Goal: Information Seeking & Learning: Learn about a topic

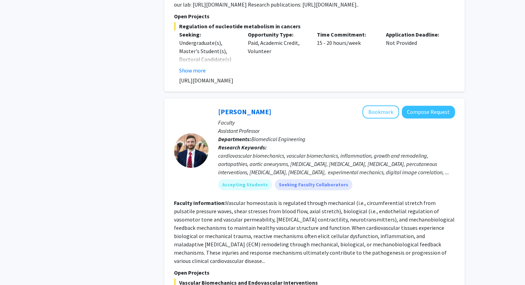
scroll to position [1008, 0]
click at [242, 108] on link "[PERSON_NAME]" at bounding box center [244, 112] width 53 height 9
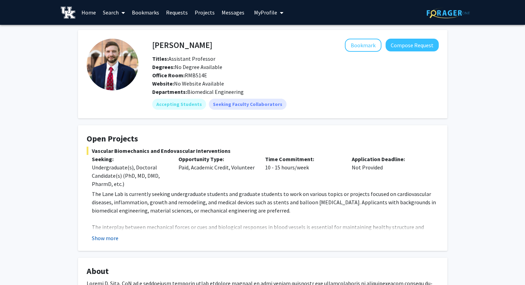
click at [104, 235] on button "Show more" at bounding box center [105, 238] width 27 height 8
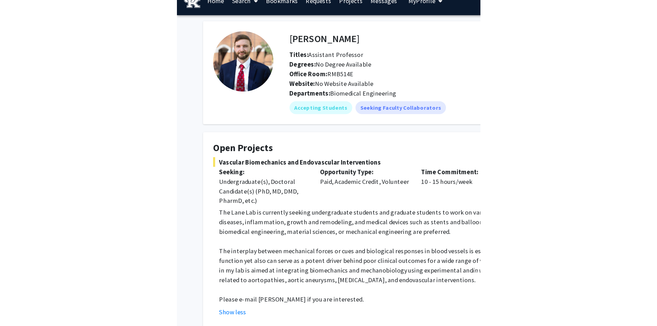
scroll to position [12, 0]
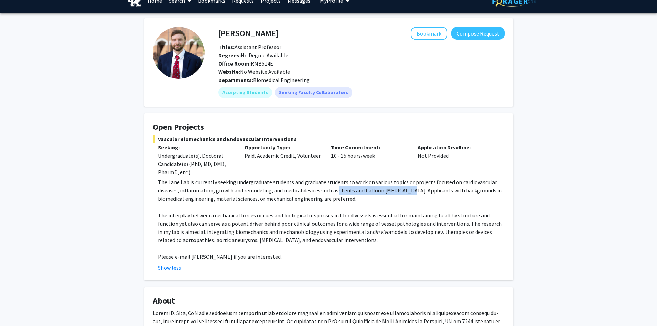
drag, startPoint x: 336, startPoint y: 191, endPoint x: 405, endPoint y: 190, distance: 69.4
click at [405, 190] on p "The Lane Lab is currently seeking undergraduate students and graduate students …" at bounding box center [331, 190] width 347 height 25
copy p "stents and balloon angioplasty"
